Goal: Task Accomplishment & Management: Manage account settings

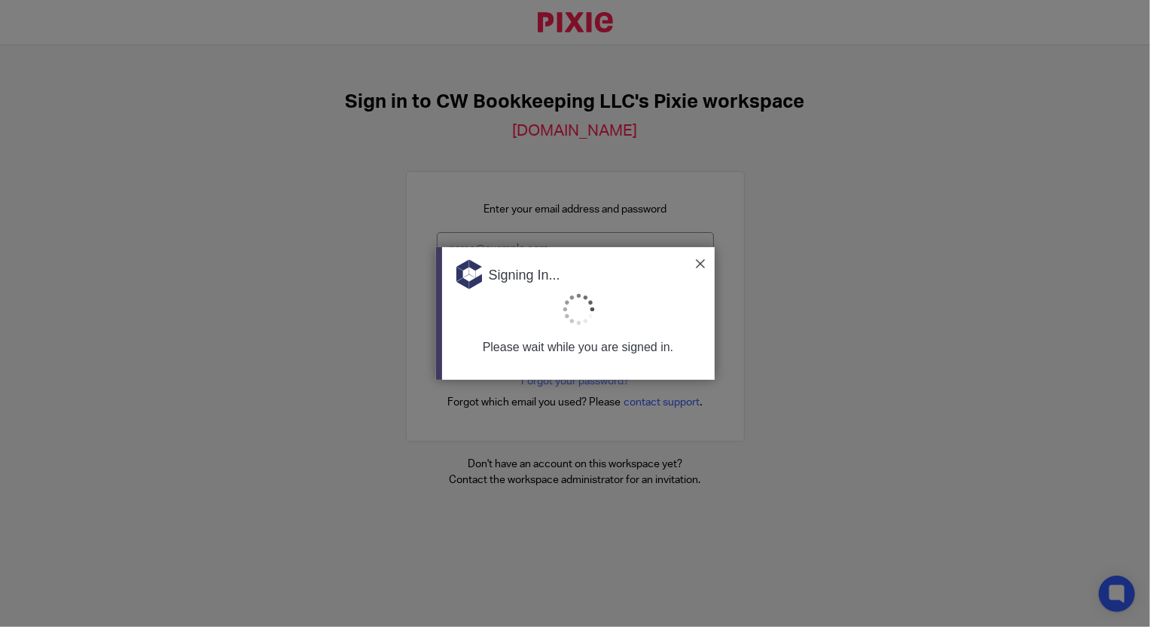
type input "Support@cwbookkeepingservice.com"
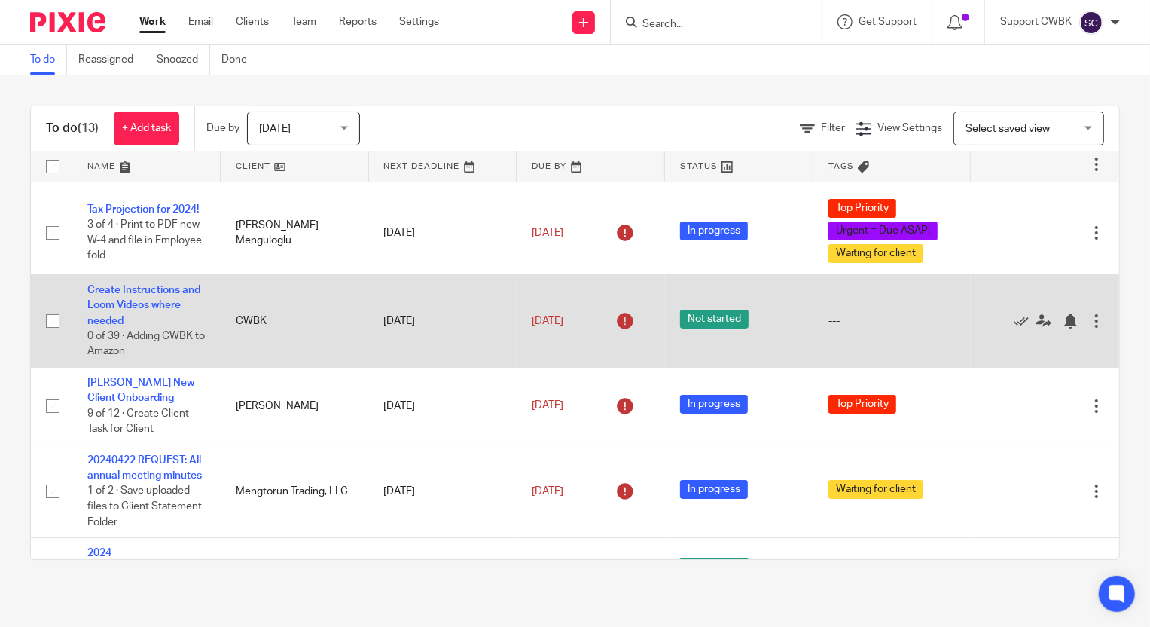
scroll to position [68, 0]
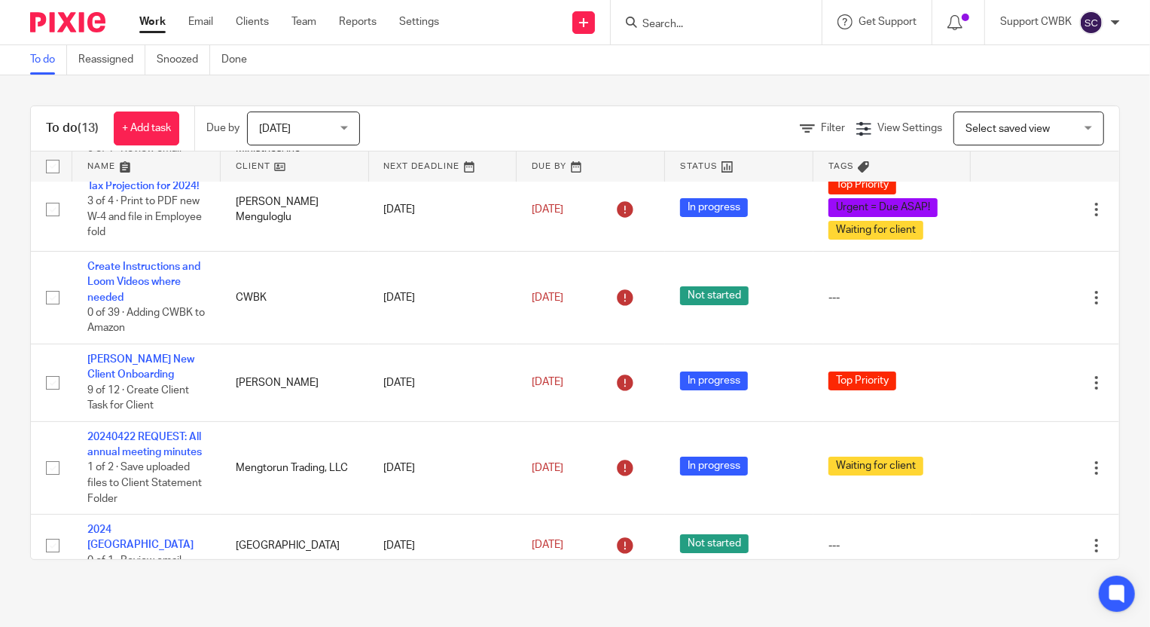
click at [193, 13] on div "Work Email Clients Team Reports Settings Work Email Clients Team Reports Settin…" at bounding box center [292, 22] width 337 height 44
click at [197, 21] on link "Email" at bounding box center [200, 21] width 25 height 15
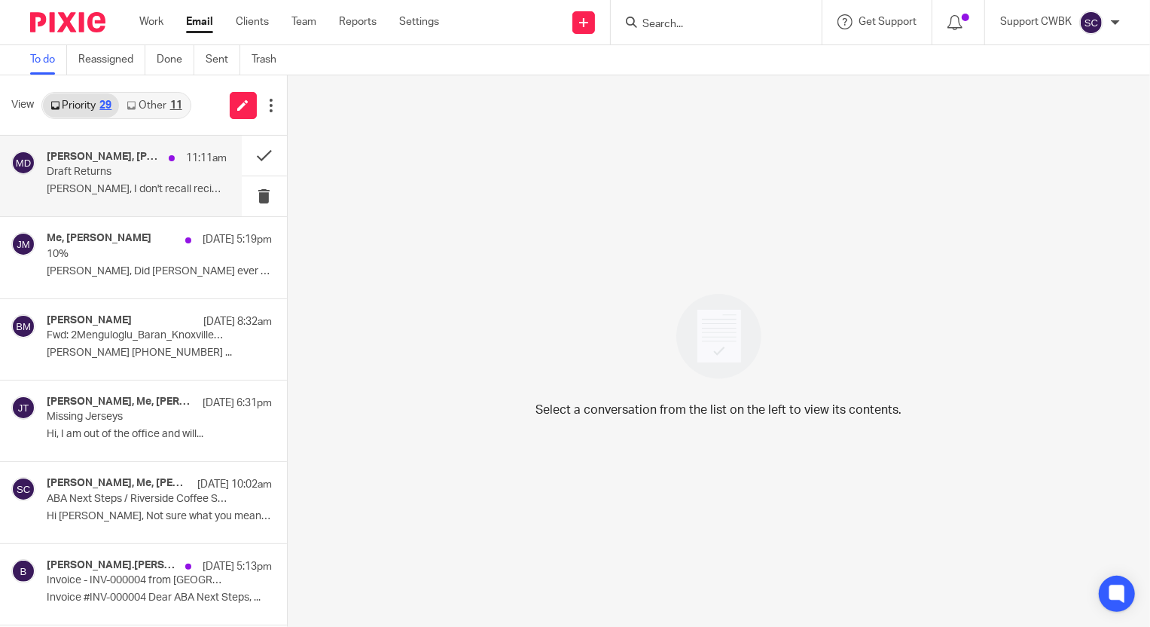
click at [96, 173] on p "Draft Returns" at bounding box center [119, 172] width 144 height 13
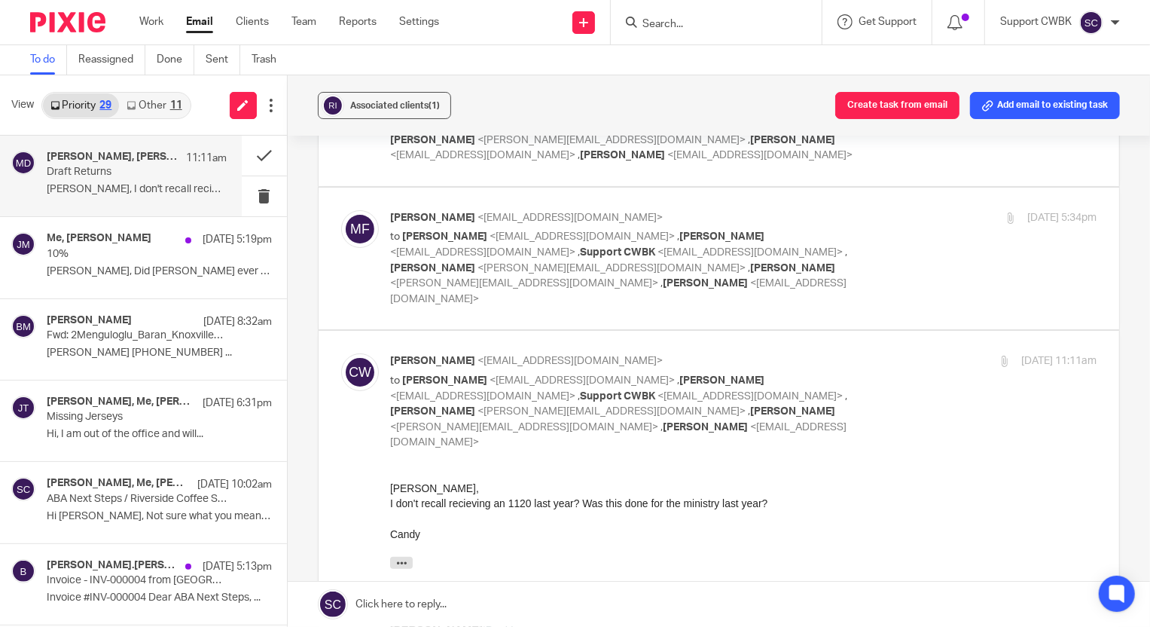
scroll to position [136, 0]
